Goal: Information Seeking & Learning: Learn about a topic

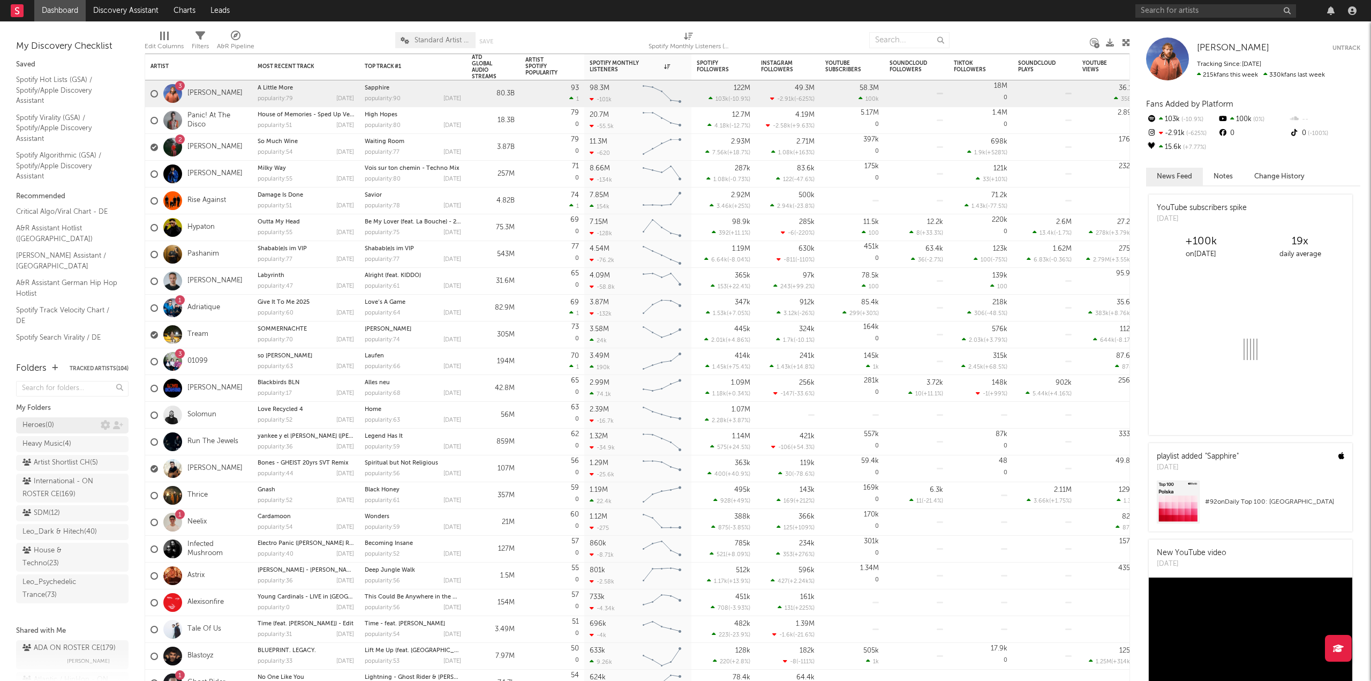
click at [59, 419] on div "Heroes ( 0 )" at bounding box center [61, 425] width 78 height 13
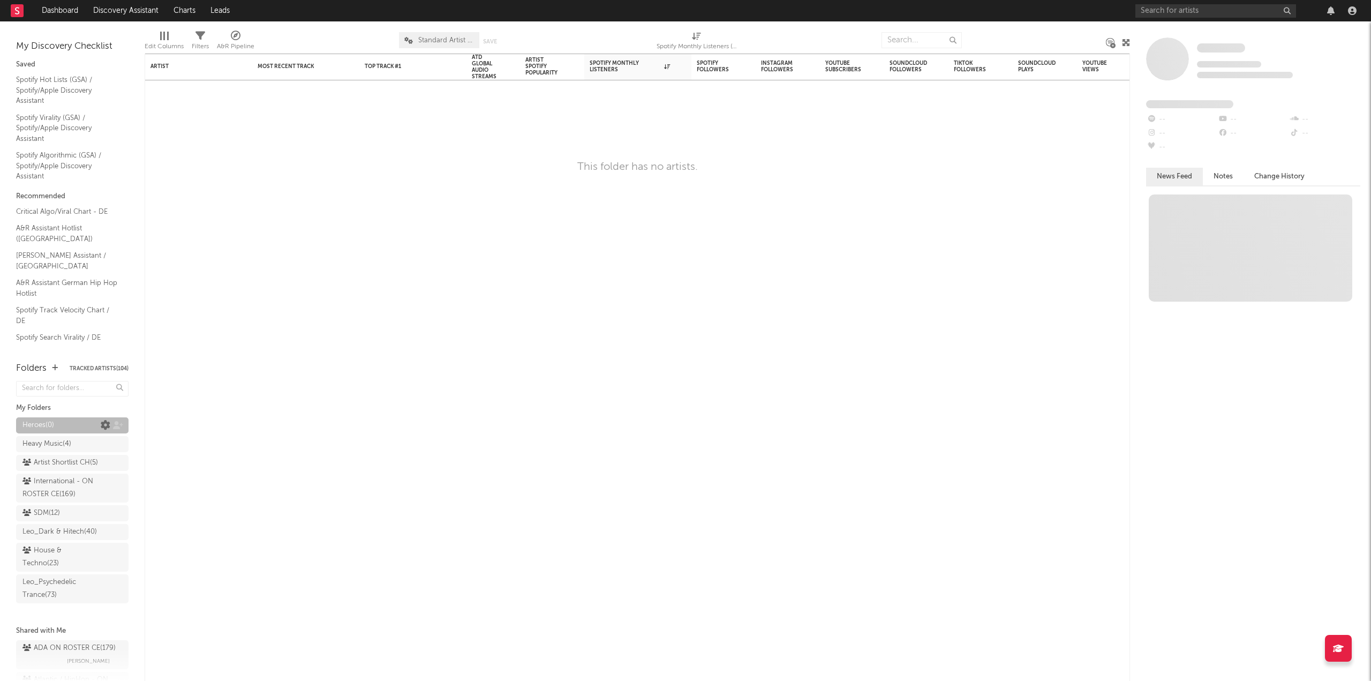
click at [101, 425] on icon at bounding box center [106, 425] width 10 height 10
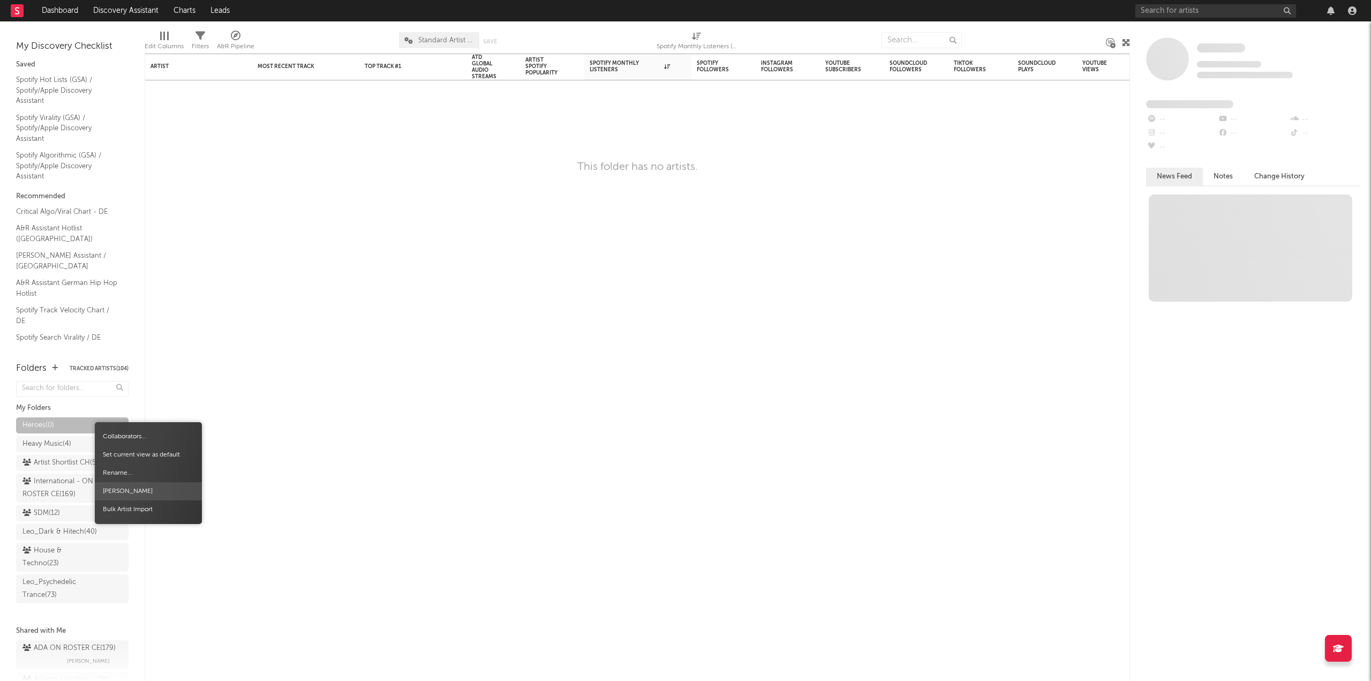
click at [126, 495] on span "[PERSON_NAME]" at bounding box center [148, 491] width 107 height 18
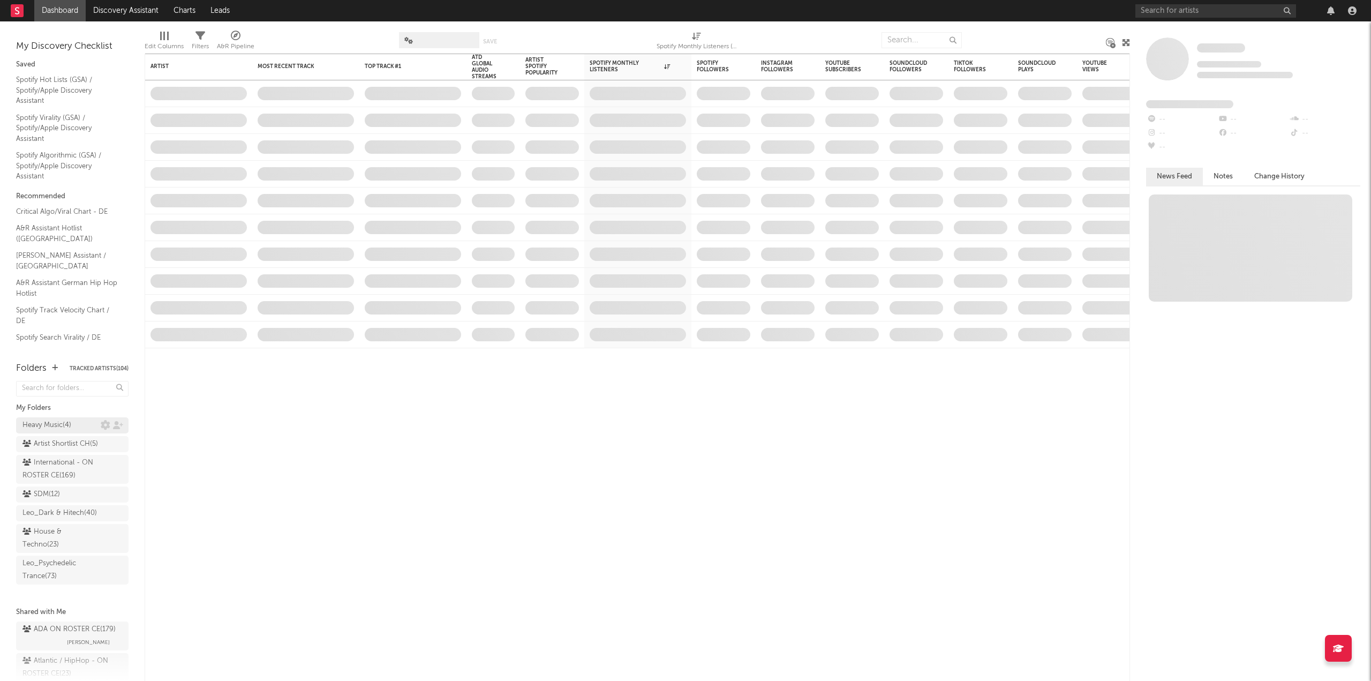
click at [26, 424] on div "Heavy Music ( 4 )" at bounding box center [46, 425] width 49 height 13
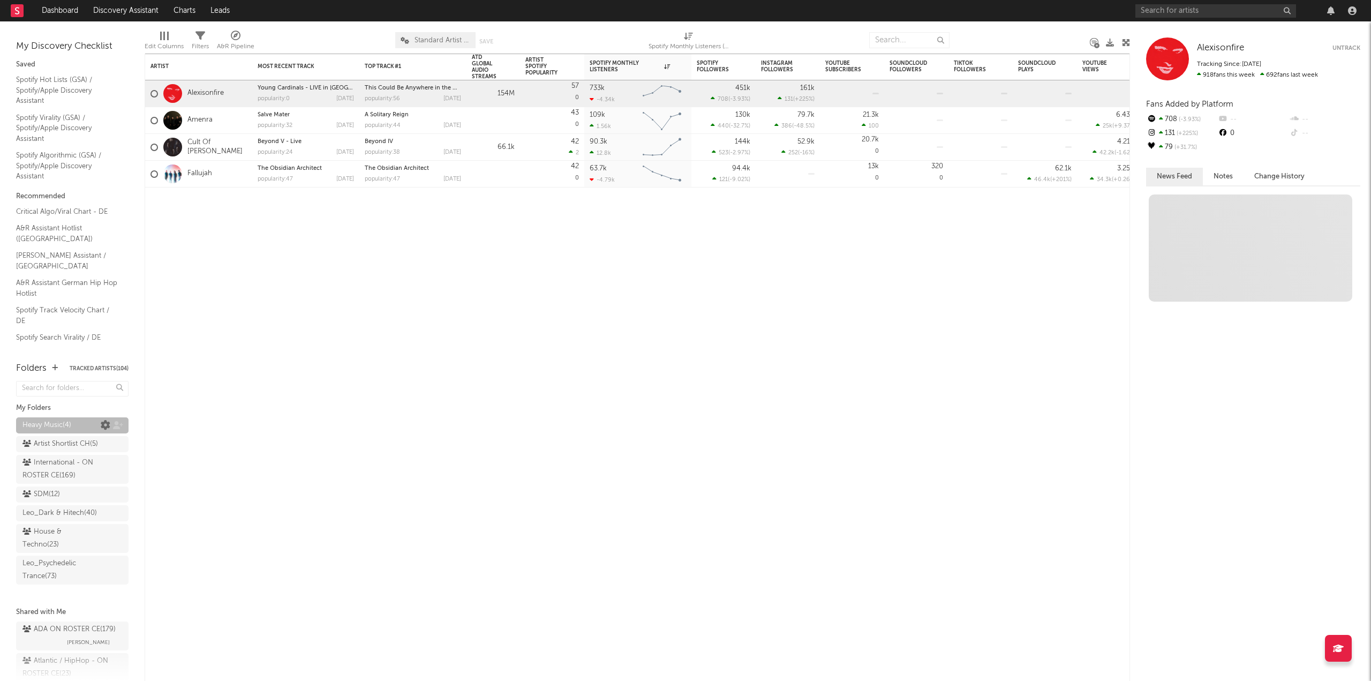
click at [101, 425] on icon at bounding box center [106, 425] width 10 height 10
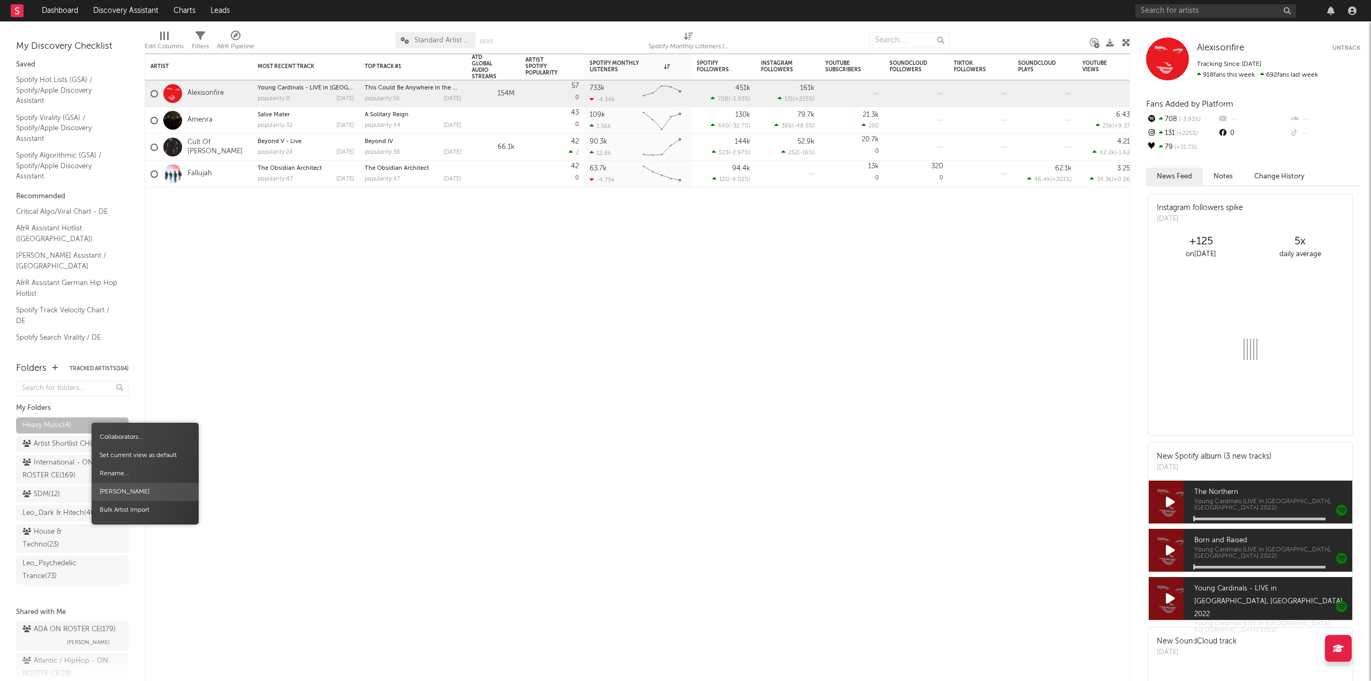
click at [111, 484] on span "[PERSON_NAME]" at bounding box center [145, 491] width 107 height 18
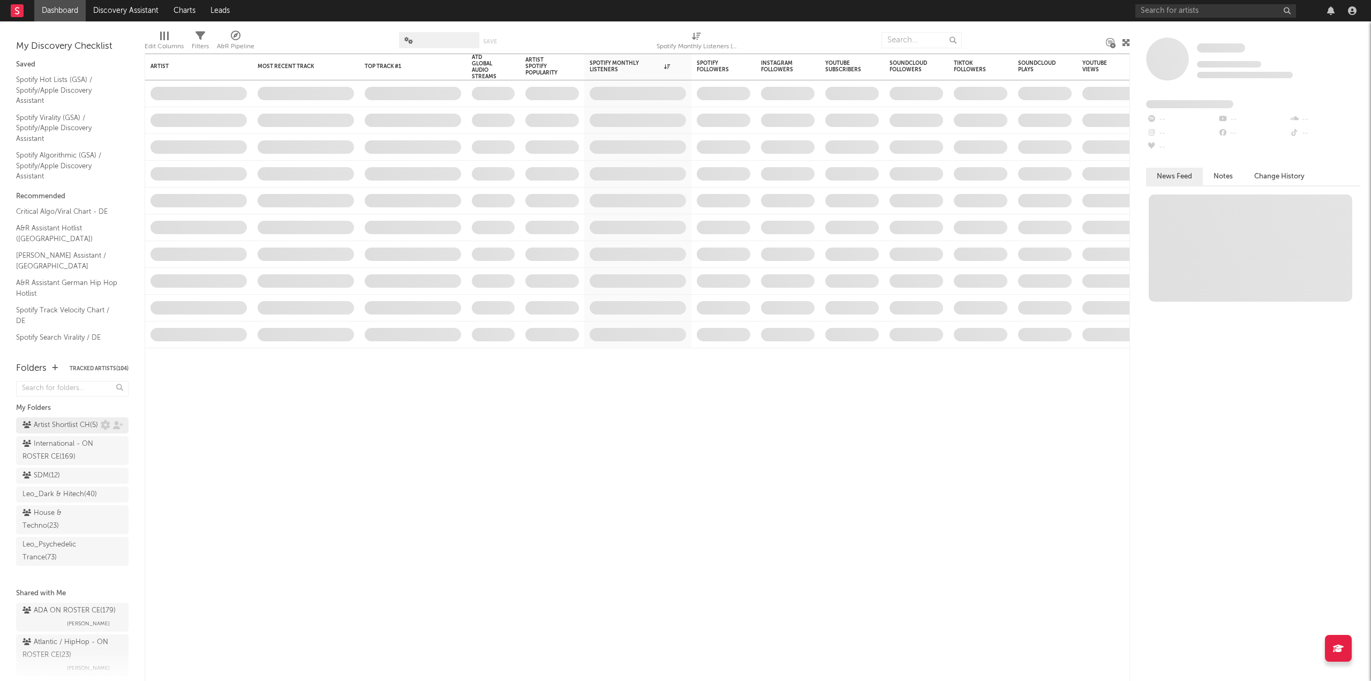
click at [65, 427] on div "Artist Shortlist CH ( 5 )" at bounding box center [60, 425] width 76 height 13
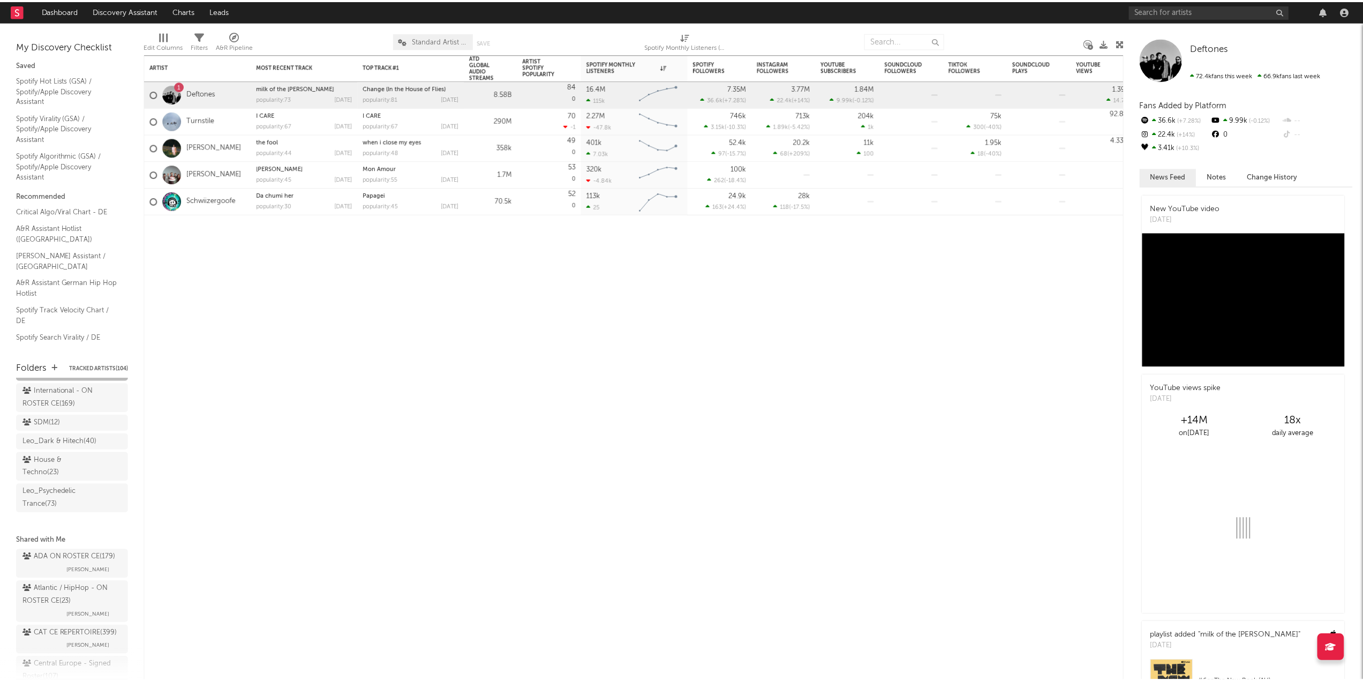
scroll to position [54, 0]
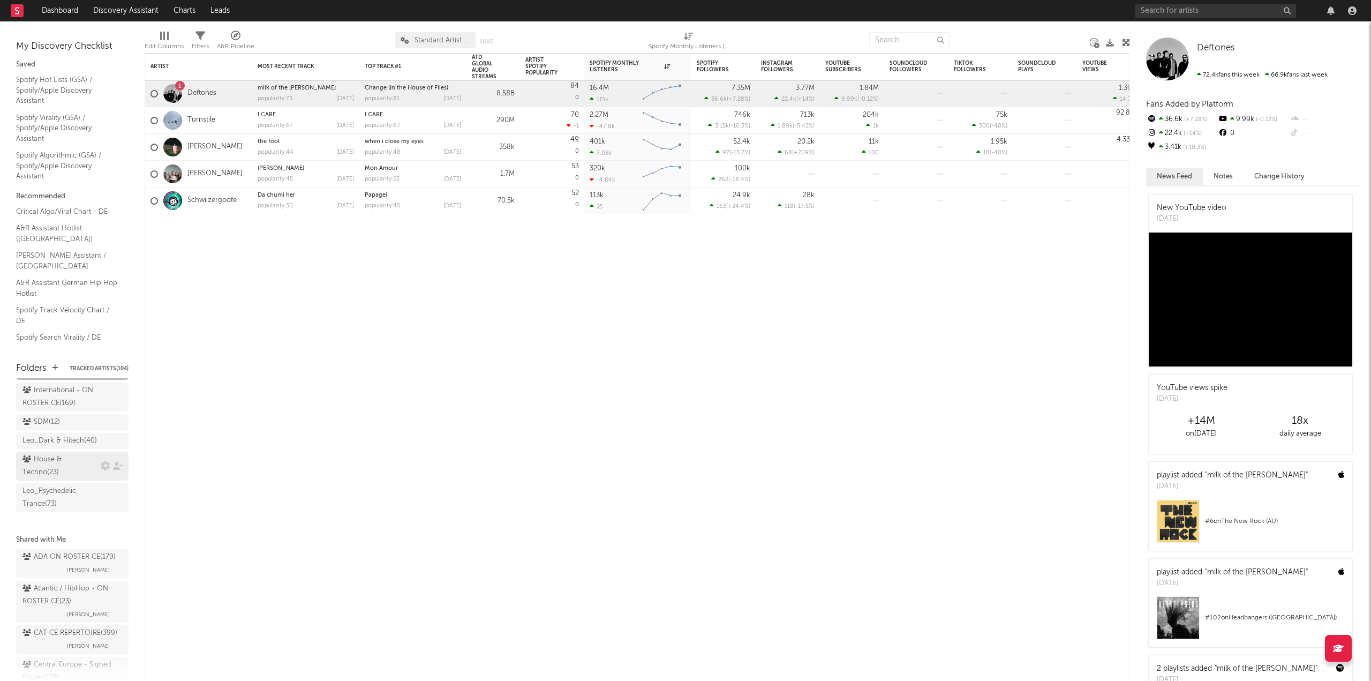
click at [58, 479] on div "House & Techno ( 23 )" at bounding box center [60, 466] width 76 height 26
click at [58, 447] on div "Leo_Dark & Hitech ( 40 )" at bounding box center [59, 440] width 74 height 13
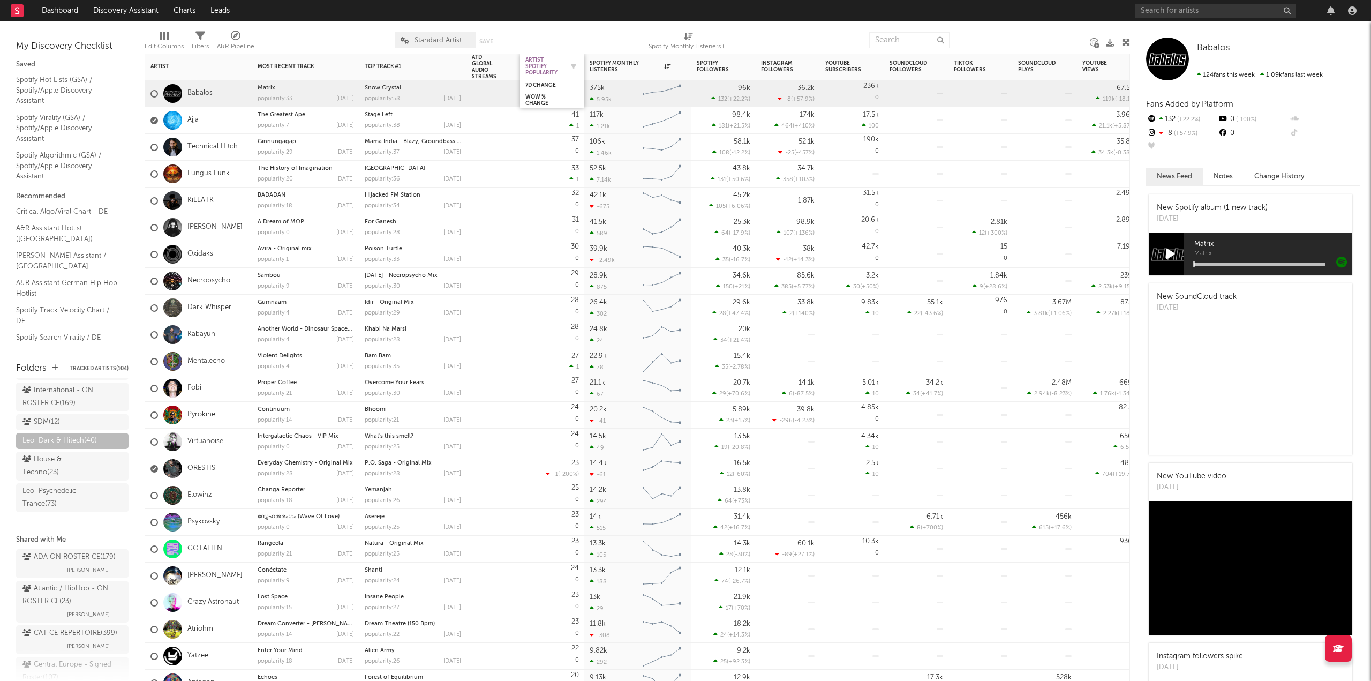
click at [541, 75] on div "Artist Spotify Popularity" at bounding box center [543, 66] width 37 height 19
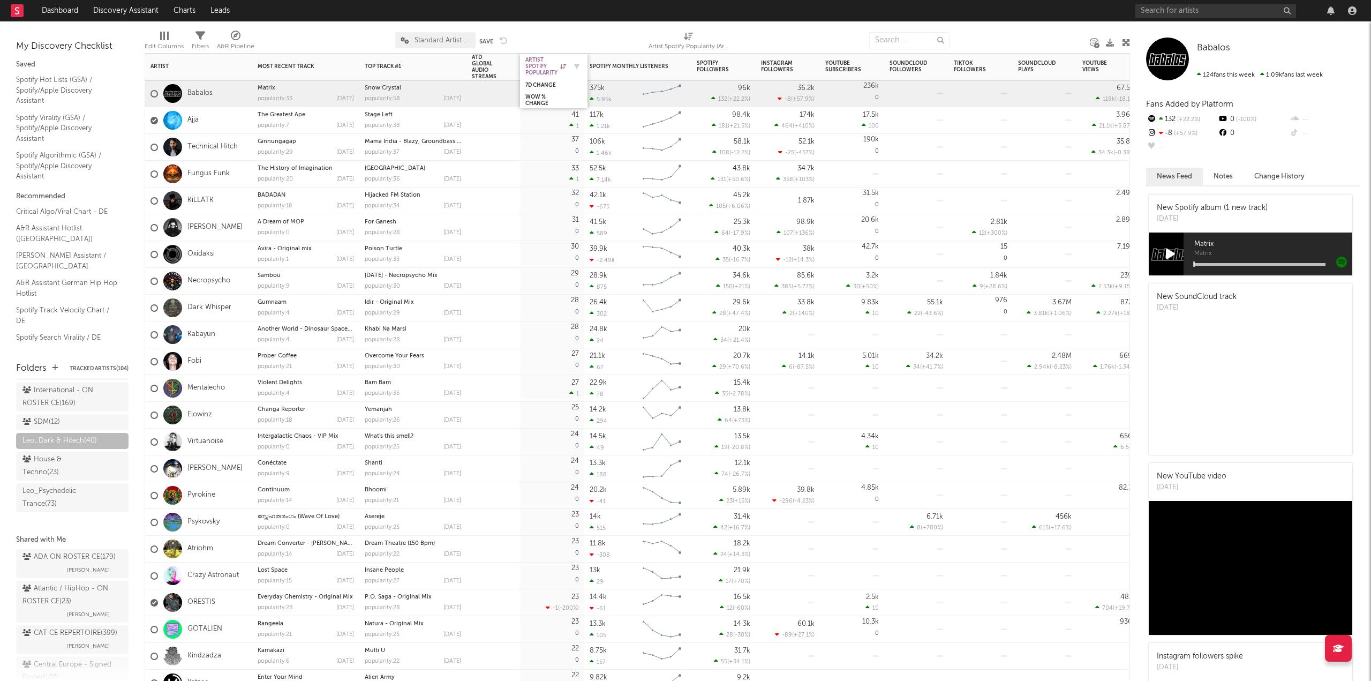
click at [541, 75] on div "Artist Spotify Popularity" at bounding box center [545, 66] width 41 height 19
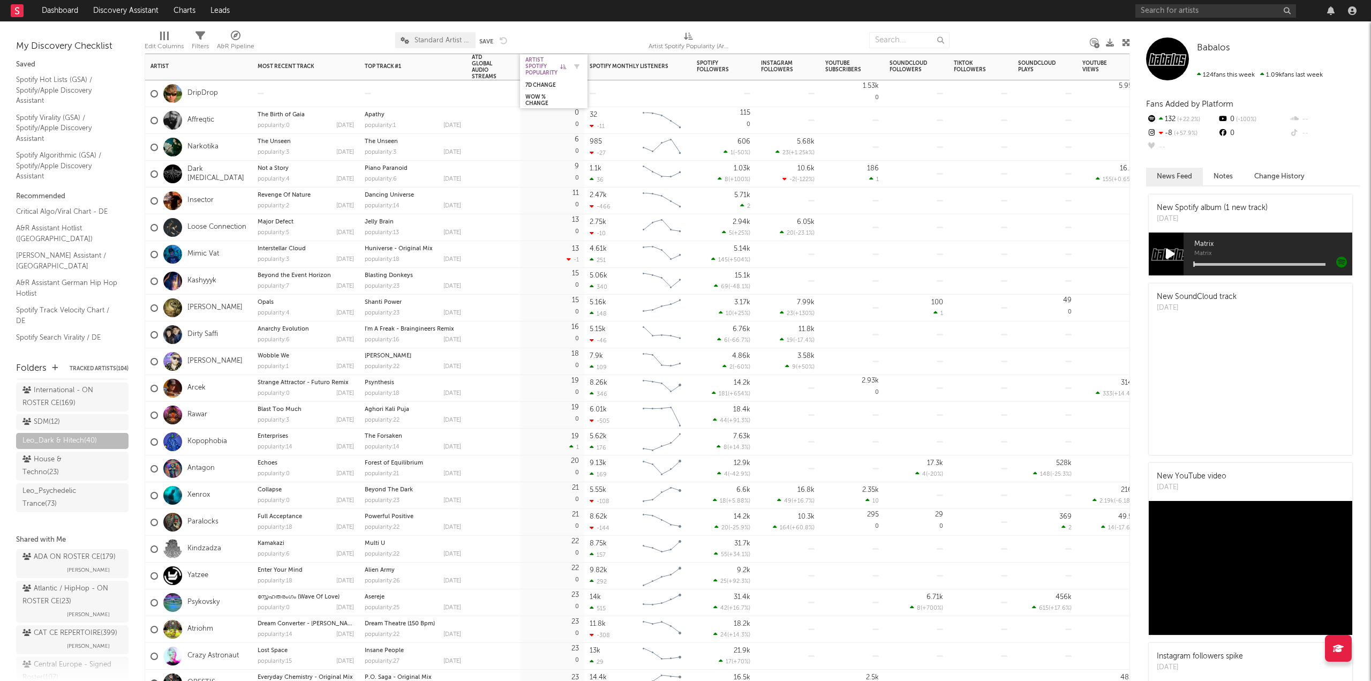
click at [541, 75] on div "Artist Spotify Popularity" at bounding box center [545, 66] width 41 height 19
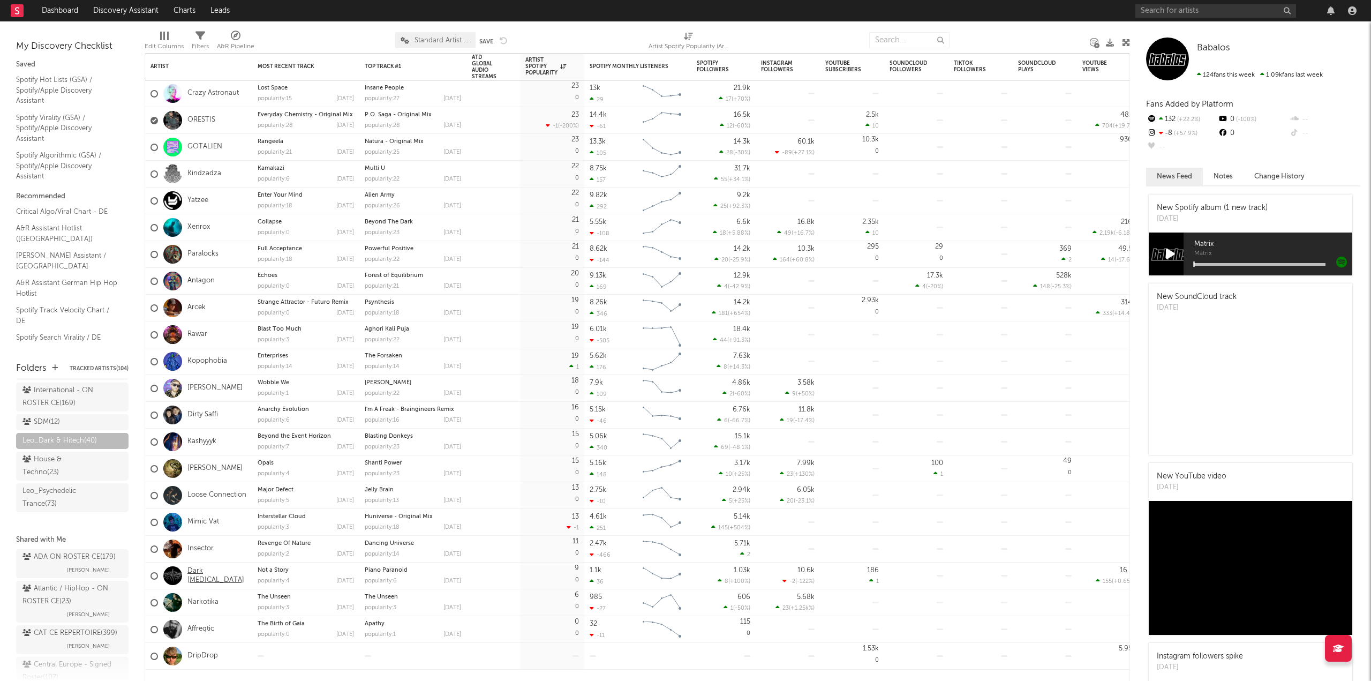
click at [195, 579] on link "Dark [MEDICAL_DATA]" at bounding box center [216, 576] width 59 height 18
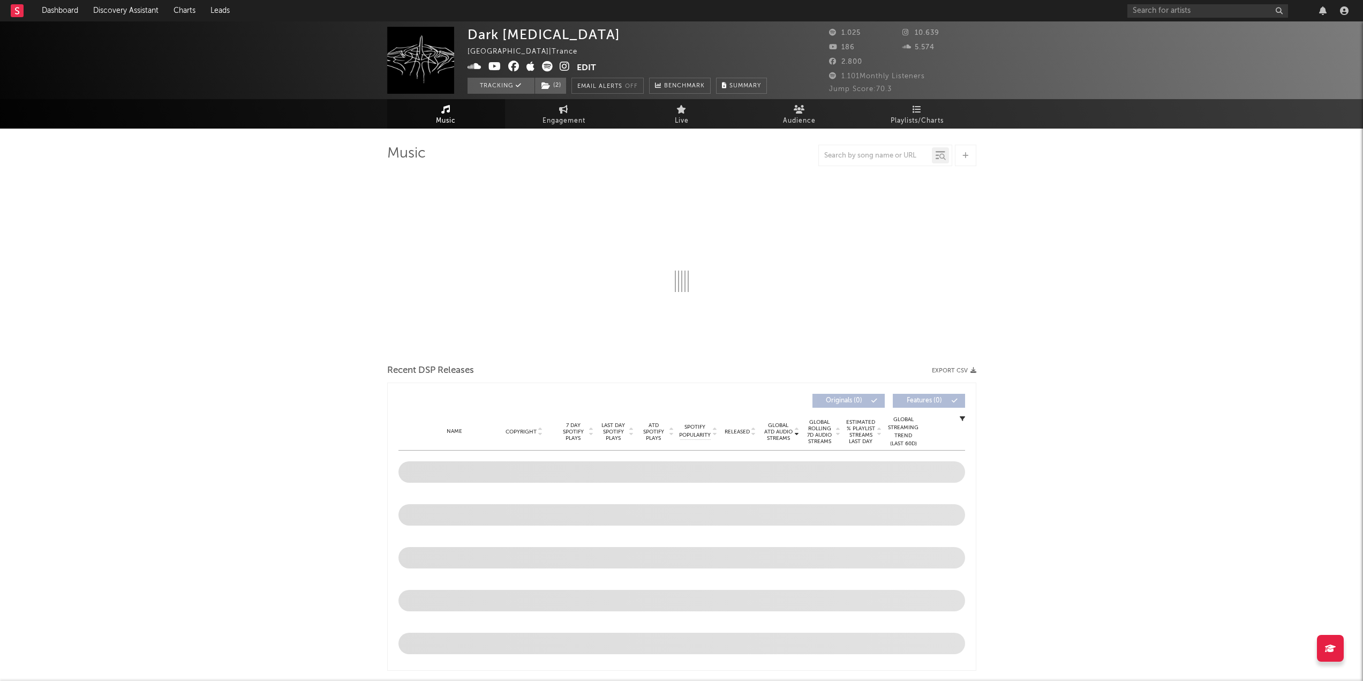
select select "6m"
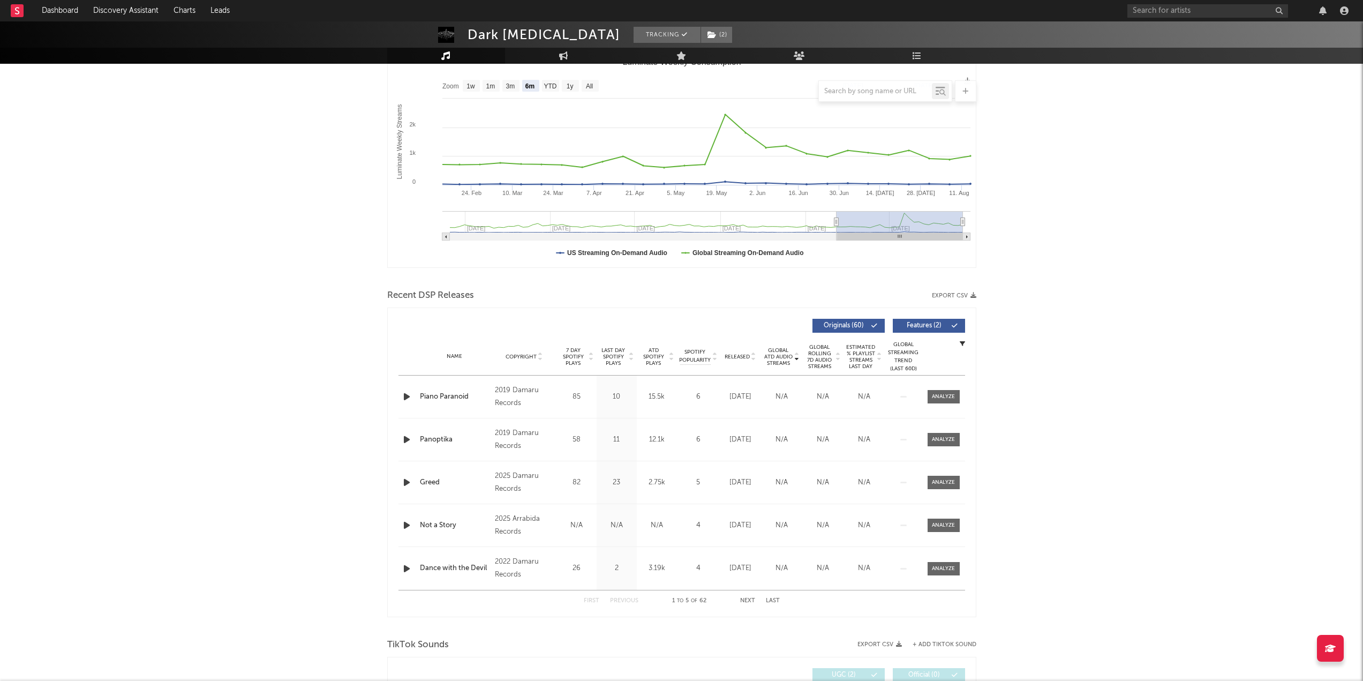
scroll to position [214, 0]
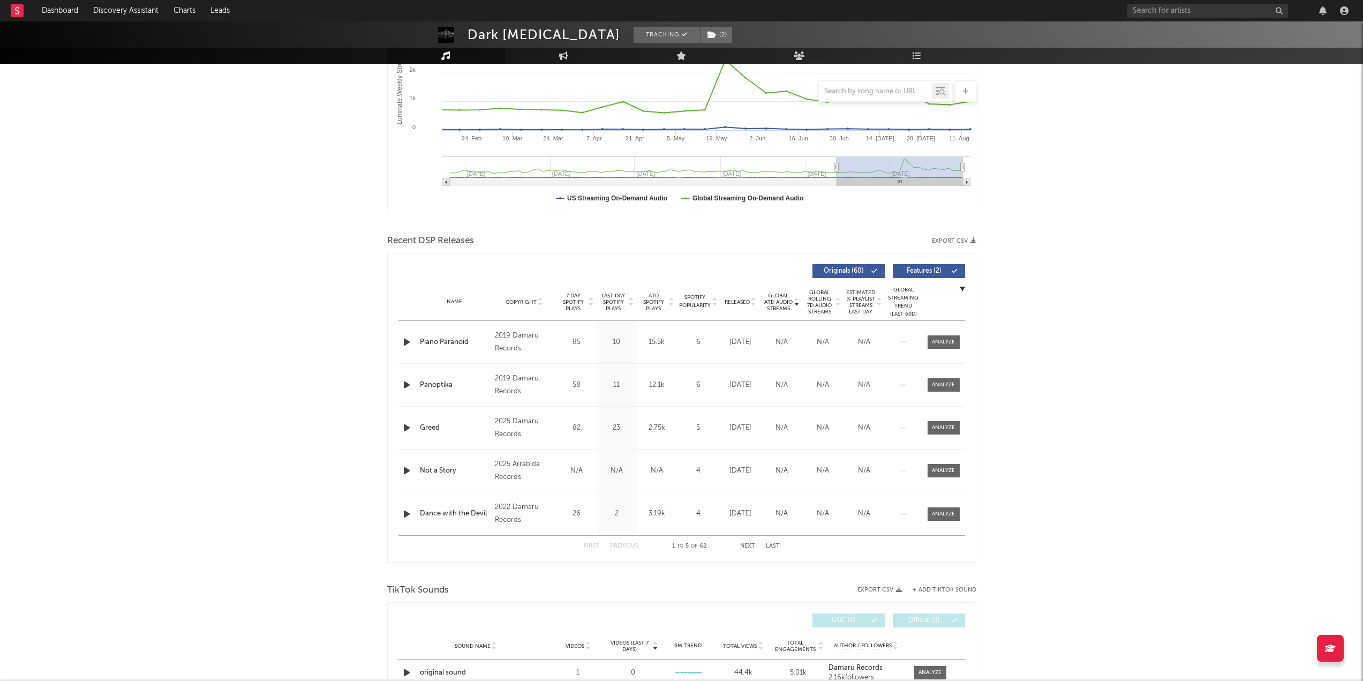
click at [658, 303] on span "ATD Spotify Plays" at bounding box center [653, 301] width 28 height 19
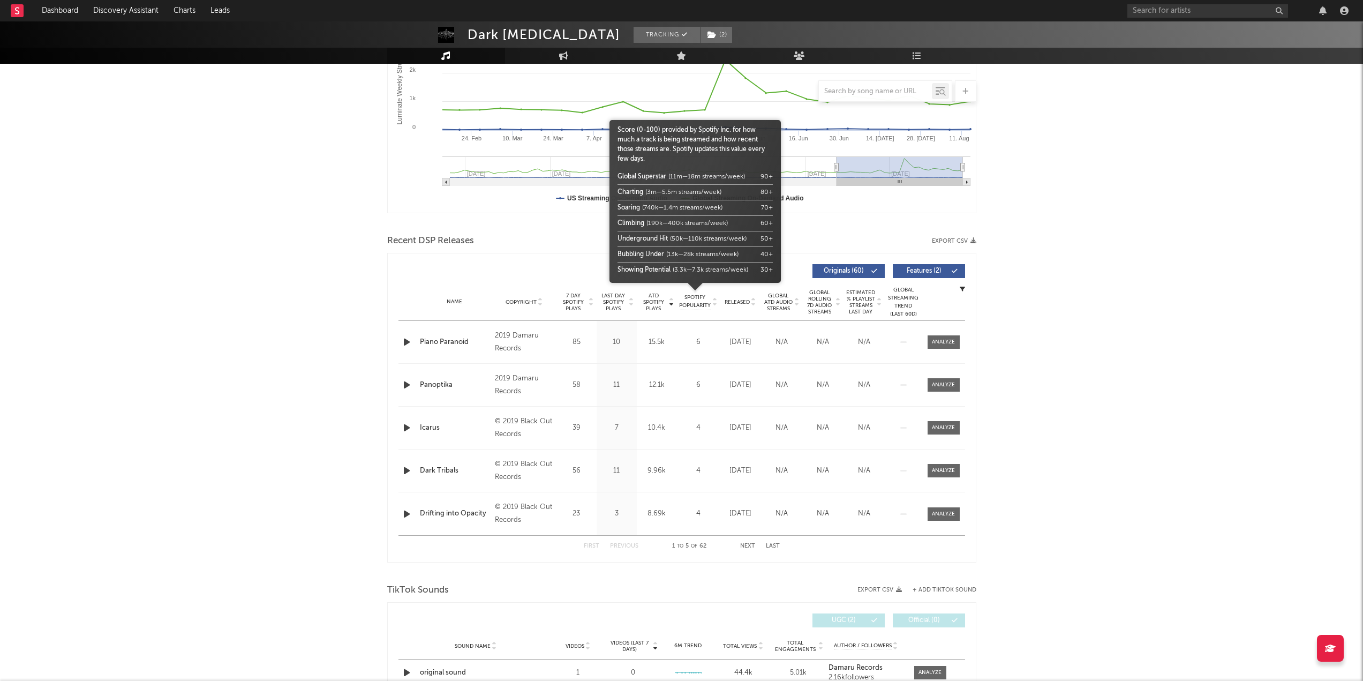
click at [728, 298] on div at bounding box center [694, 296] width 171 height 27
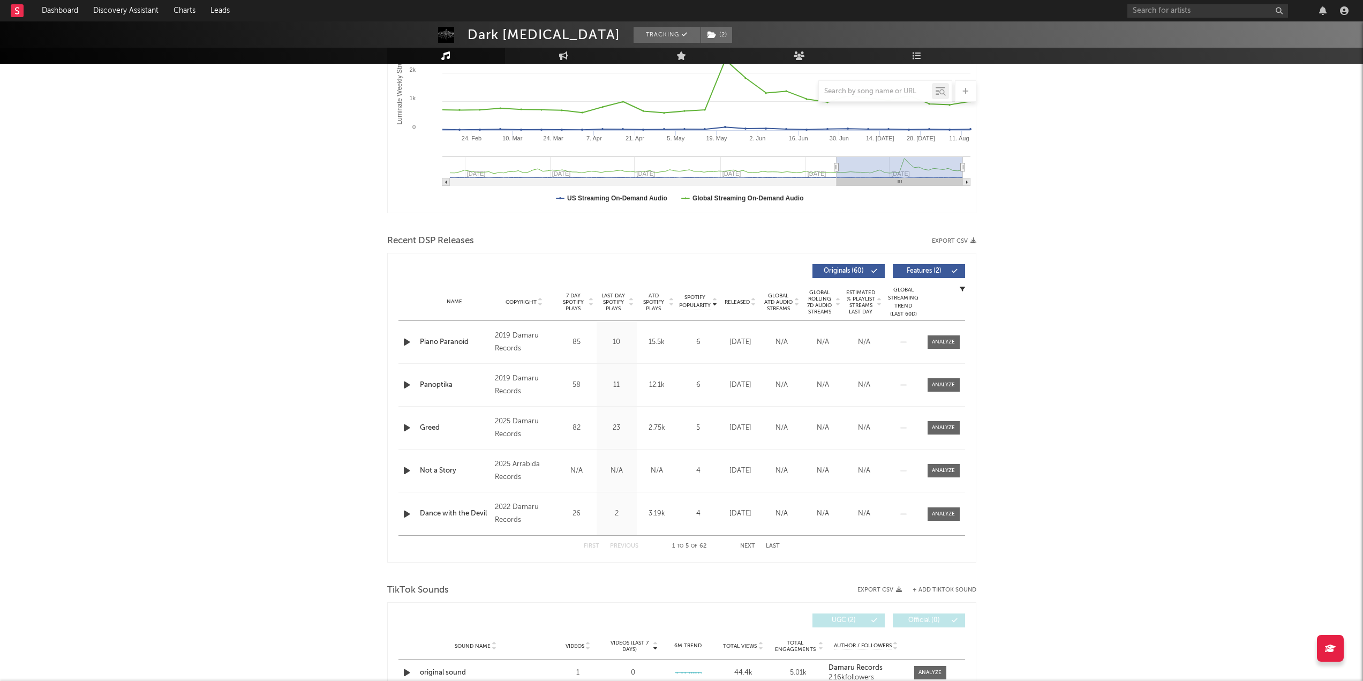
click at [733, 299] on span "Released" at bounding box center [737, 302] width 25 height 6
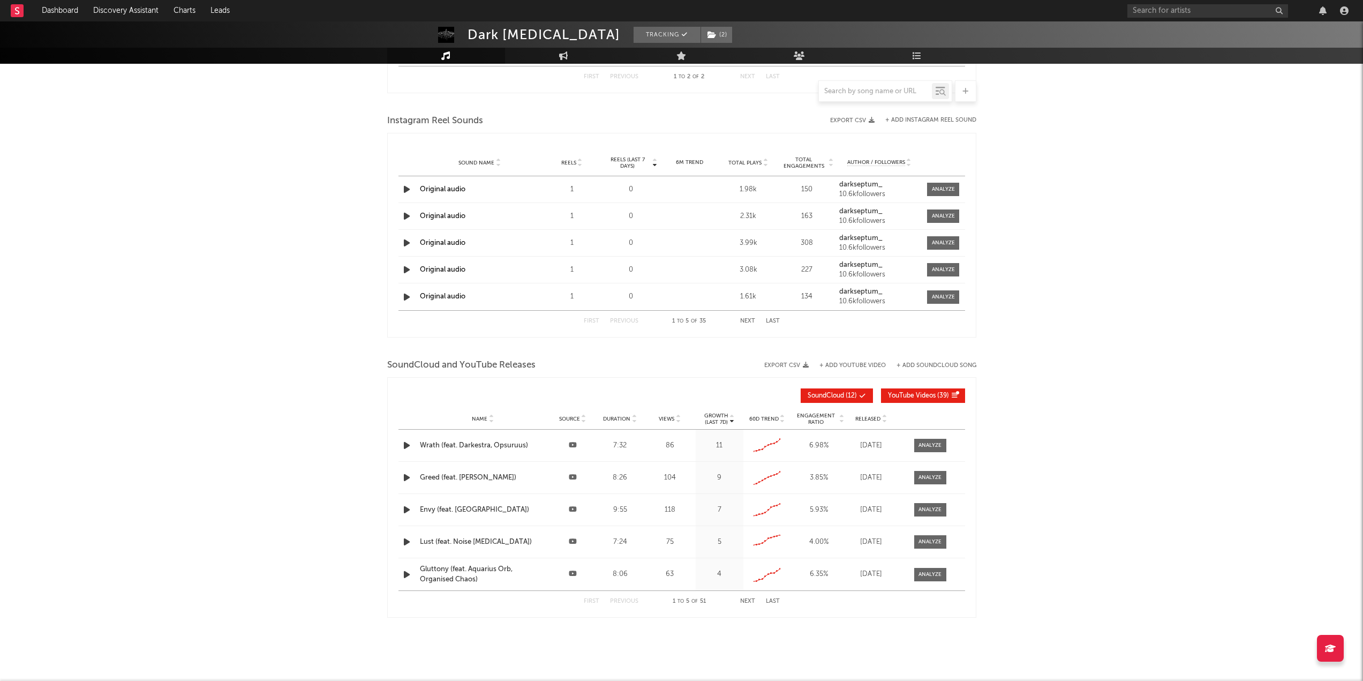
scroll to position [878, 0]
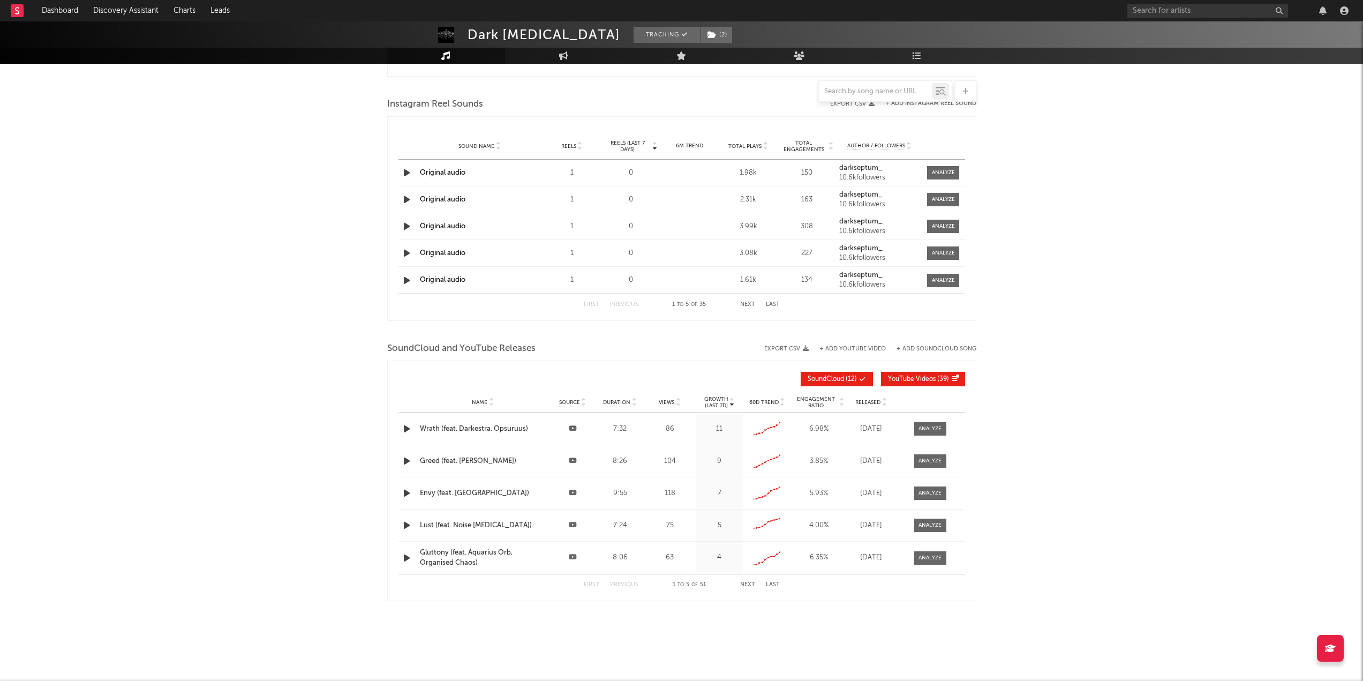
click at [737, 145] on span "Total Plays" at bounding box center [744, 146] width 33 height 6
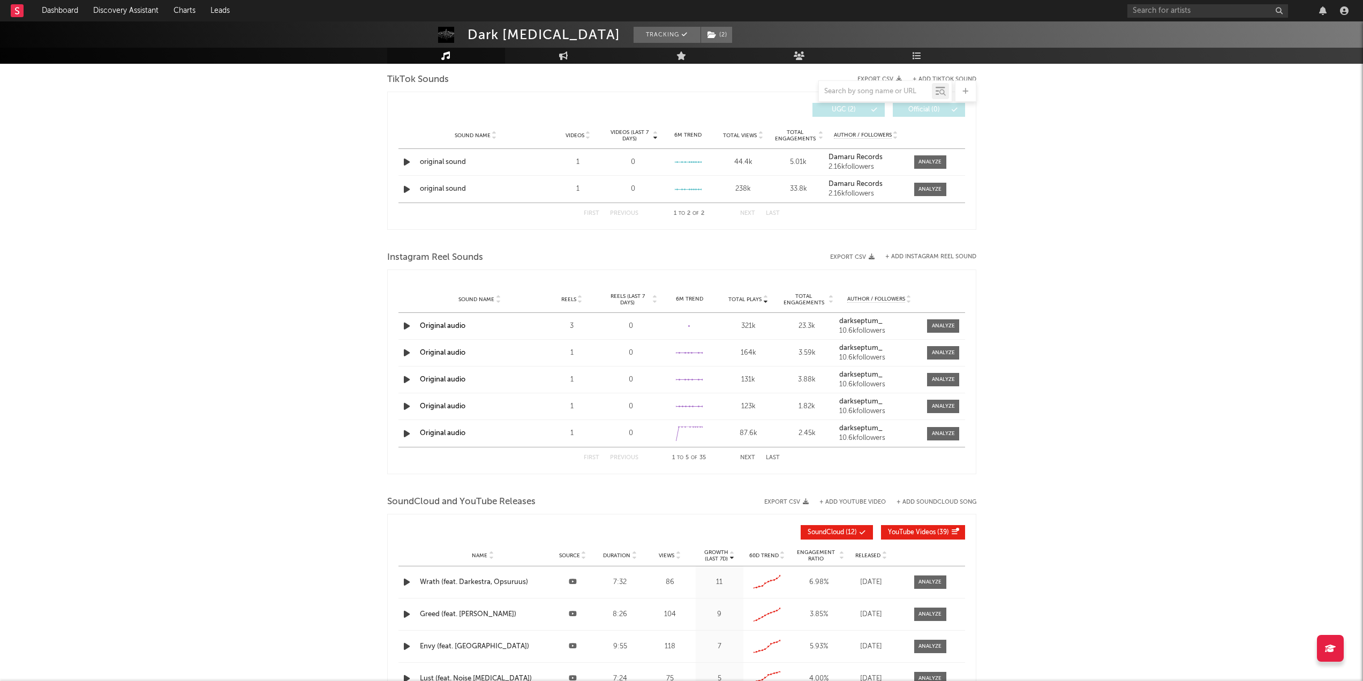
scroll to position [717, 0]
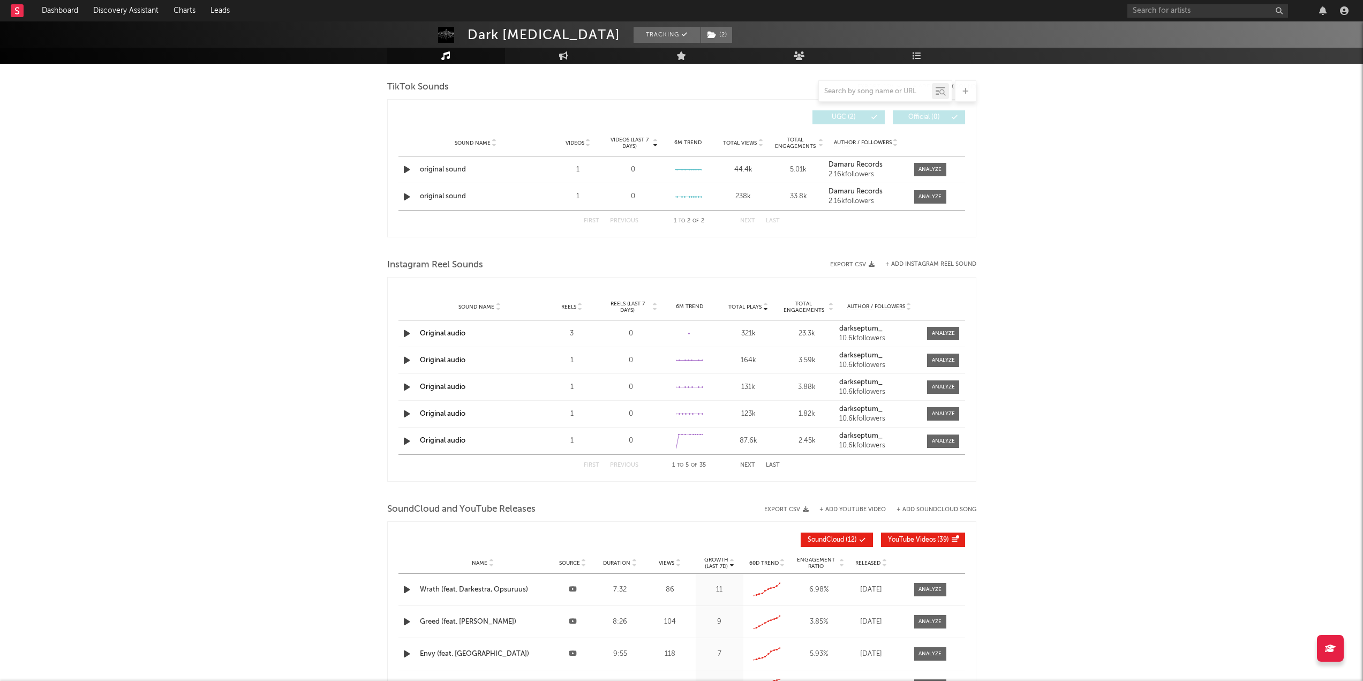
click at [737, 145] on span "Total Views" at bounding box center [740, 143] width 34 height 6
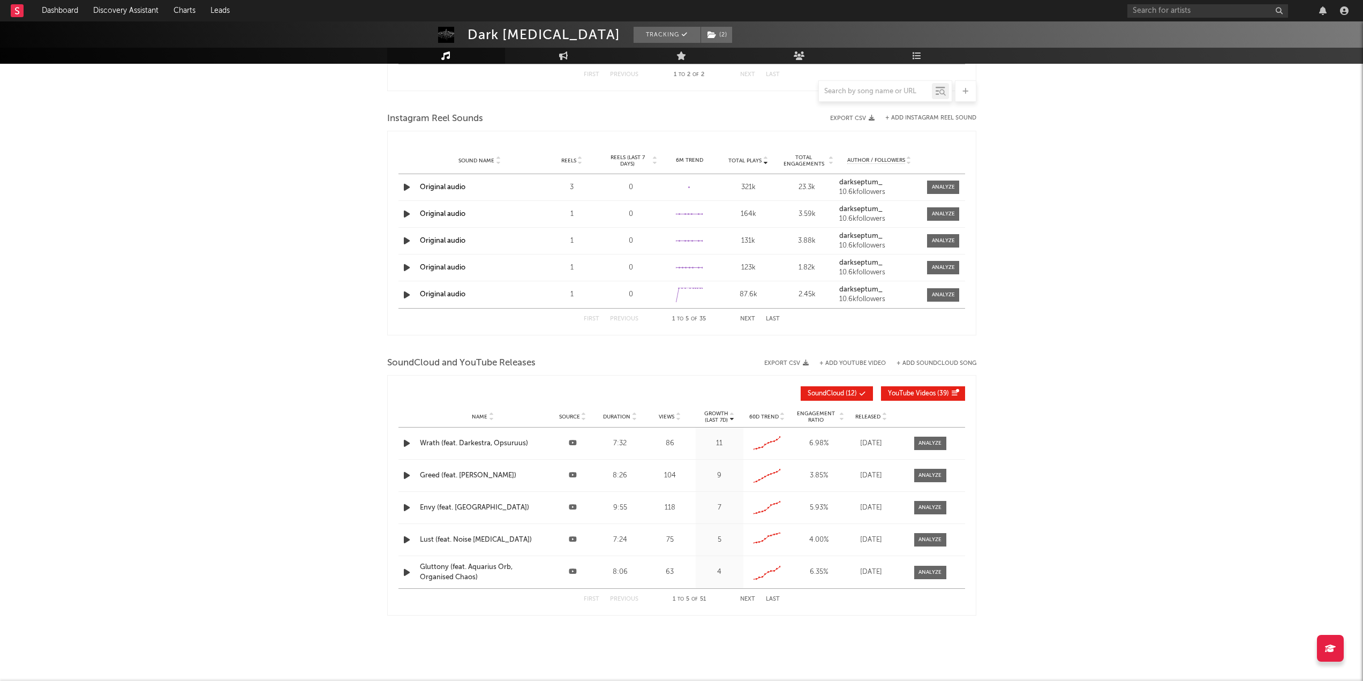
scroll to position [878, 0]
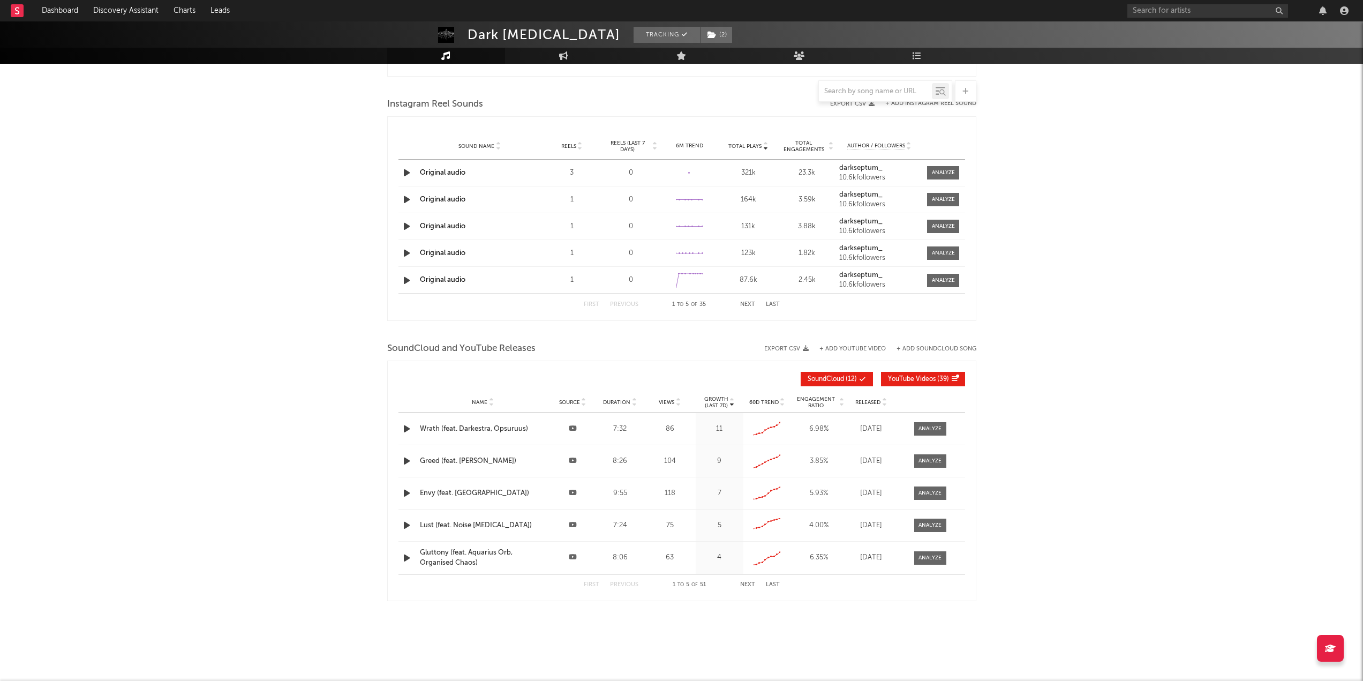
click at [665, 396] on div "Name Source Duration Views Growth (Last 7d) 60D Trend Engagement Ratio Released" at bounding box center [681, 401] width 567 height 21
click at [665, 399] on span "Views" at bounding box center [667, 402] width 16 height 6
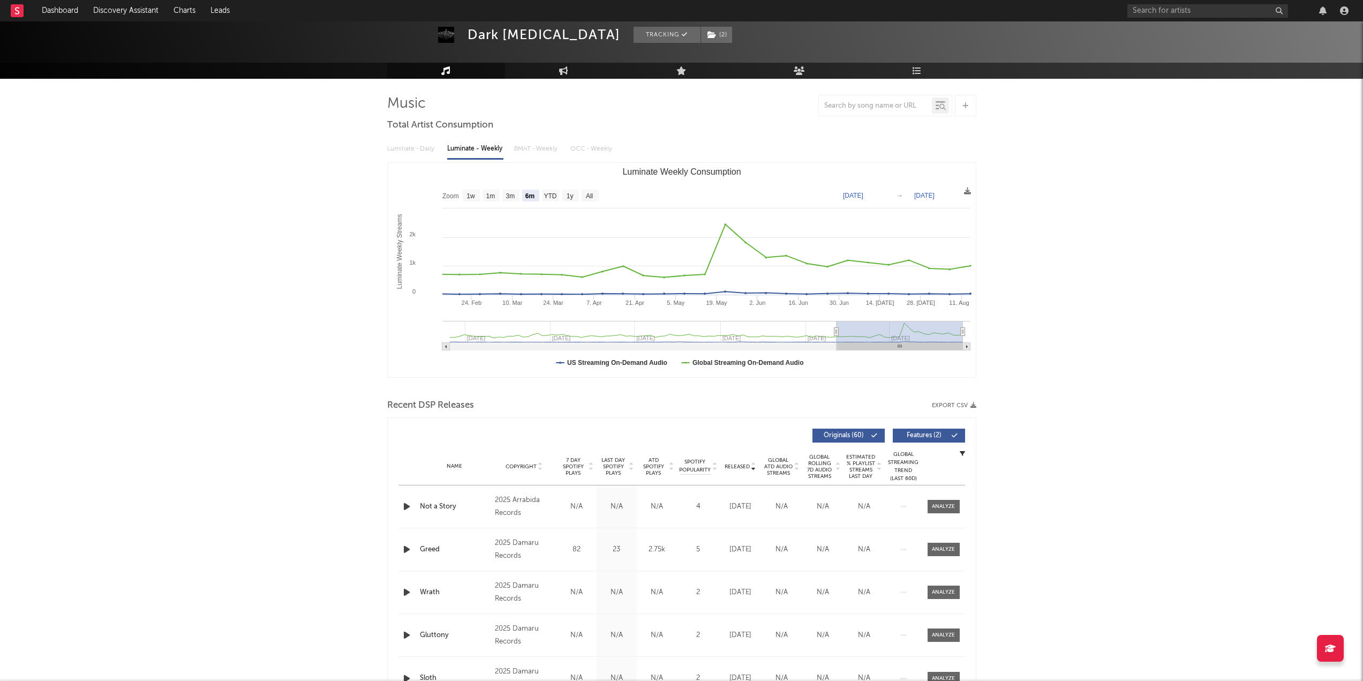
scroll to position [54, 0]
